Goal: Information Seeking & Learning: Learn about a topic

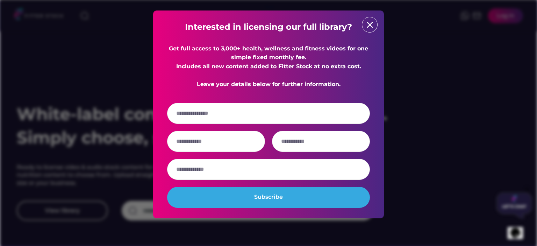
drag, startPoint x: 377, startPoint y: 27, endPoint x: 371, endPoint y: 26, distance: 6.4
click at [371, 26] on div "Interested in licensing our full library? Get full access to 3,000+ health, wel…" at bounding box center [268, 114] width 231 height 208
click at [371, 26] on text "close" at bounding box center [369, 25] width 10 height 10
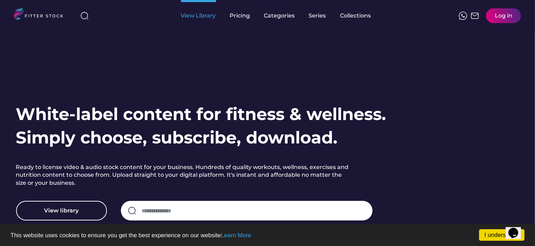
click at [202, 14] on div "View Library" at bounding box center [198, 16] width 35 height 8
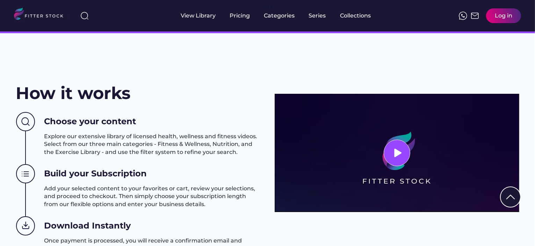
scroll to position [242, 0]
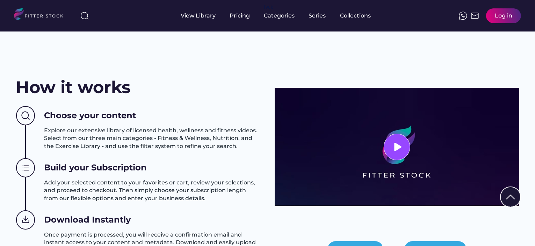
click at [331, 86] on div "How it works Choose your content Explore our extensive library of licensed heal…" at bounding box center [267, 172] width 503 height 194
click at [329, 84] on div "How it works Choose your content Explore our extensive library of licensed heal…" at bounding box center [267, 172] width 503 height 194
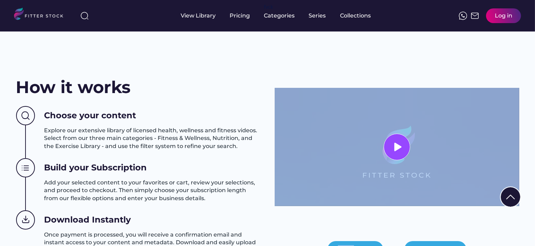
click at [180, 188] on h3 "Add your selected content to your favorites or cart, review your selections, an…" at bounding box center [152, 190] width 216 height 23
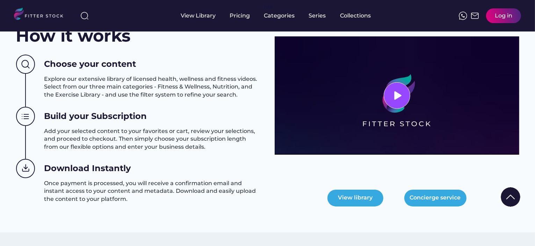
click at [180, 188] on h3 "Once payment is processed, you will receive a confirmation email and instant ac…" at bounding box center [152, 190] width 216 height 23
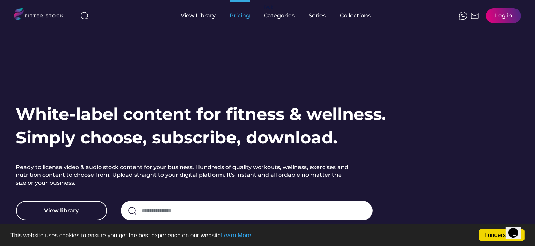
scroll to position [0, 0]
click at [245, 14] on div "Pricing" at bounding box center [240, 16] width 20 height 8
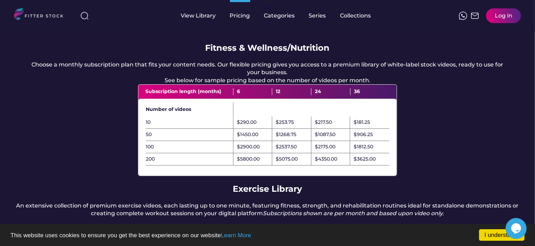
scroll to position [53, 0]
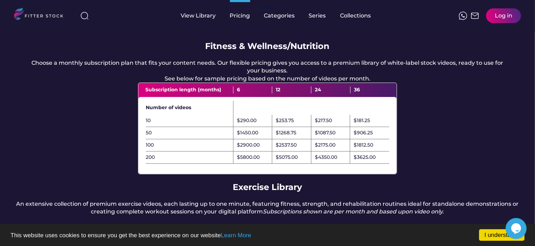
click at [238, 123] on div "$290.00" at bounding box center [252, 121] width 39 height 12
click at [239, 124] on div "$290.00" at bounding box center [247, 120] width 20 height 7
click at [360, 124] on div "$181.25" at bounding box center [362, 120] width 16 height 7
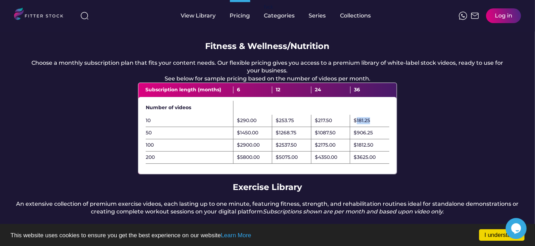
click at [360, 124] on div "$181.25" at bounding box center [362, 120] width 16 height 7
click at [423, 119] on div "Pricing Fitness & Wellness/Nutrition Choose a monthly subscription plan that fi…" at bounding box center [267, 181] width 535 height 407
drag, startPoint x: 416, startPoint y: 124, endPoint x: 425, endPoint y: 166, distance: 42.3
click at [425, 166] on div "Pricing Fitness & Wellness/Nutrition Choose a monthly subscription plan that fi…" at bounding box center [267, 181] width 535 height 407
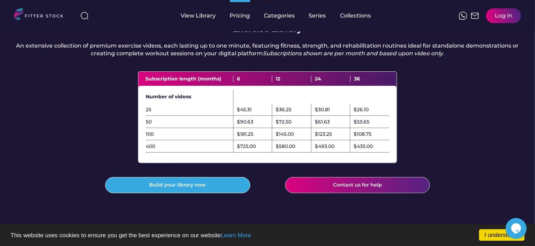
scroll to position [211, 0]
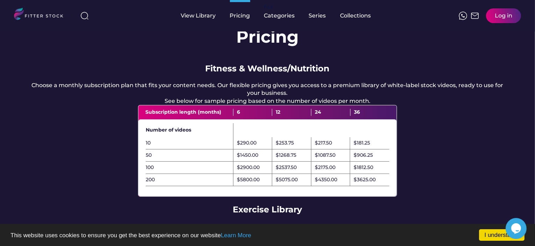
click at [425, 166] on div "Pricing Fitness & Wellness/Nutrition Choose a monthly subscription plan that fi…" at bounding box center [267, 204] width 535 height 407
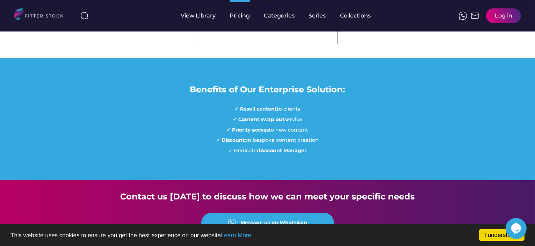
scroll to position [547, 0]
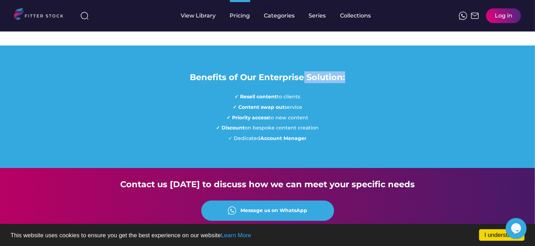
drag, startPoint x: 419, startPoint y: 77, endPoint x: 302, endPoint y: 97, distance: 119.1
click at [302, 97] on div "Benefits of Our Enterprise Solution: ✓ Resell content to clients ✓ Content swap…" at bounding box center [267, 106] width 535 height 122
click at [317, 131] on div "✓ Discount on bespoke content creation" at bounding box center [267, 127] width 103 height 7
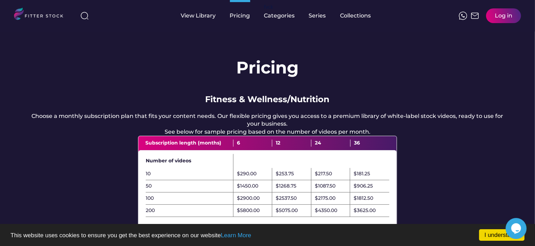
scroll to position [4, 0]
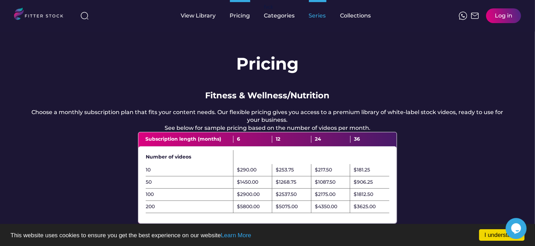
click at [319, 17] on div "Series" at bounding box center [317, 16] width 17 height 8
